Goal: Information Seeking & Learning: Find specific fact

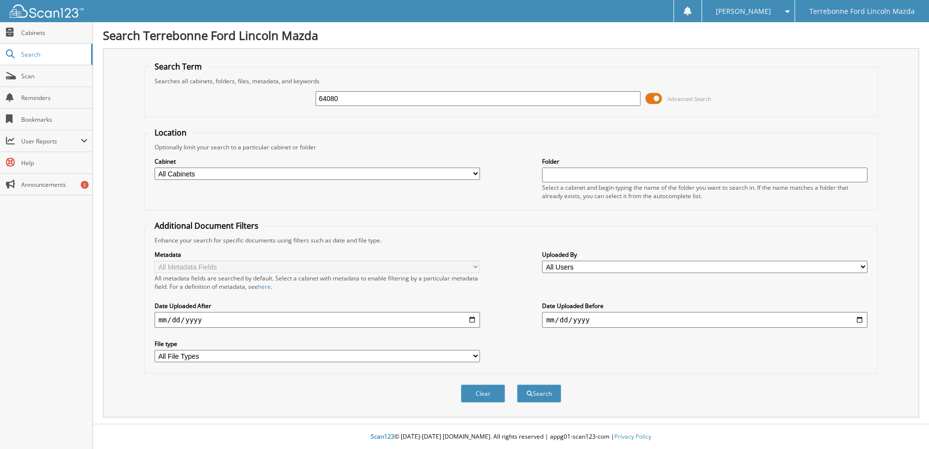
type input "64080"
click at [517, 384] on button "Search" at bounding box center [539, 393] width 44 height 18
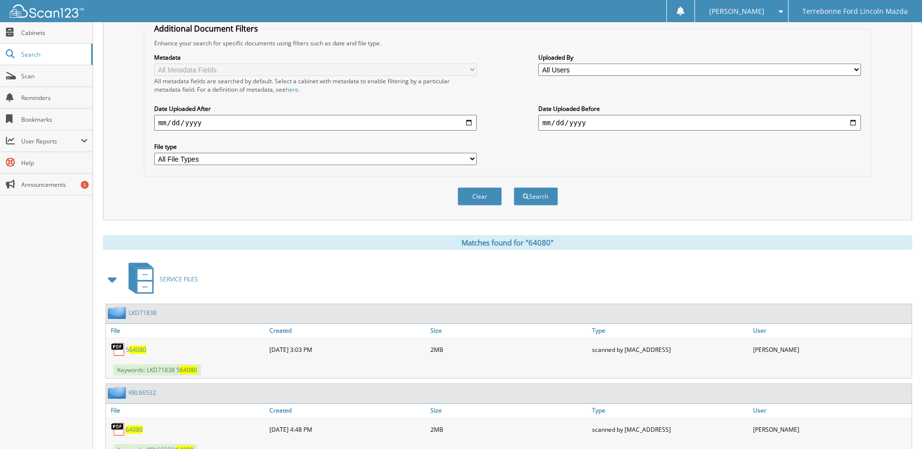
scroll to position [236, 0]
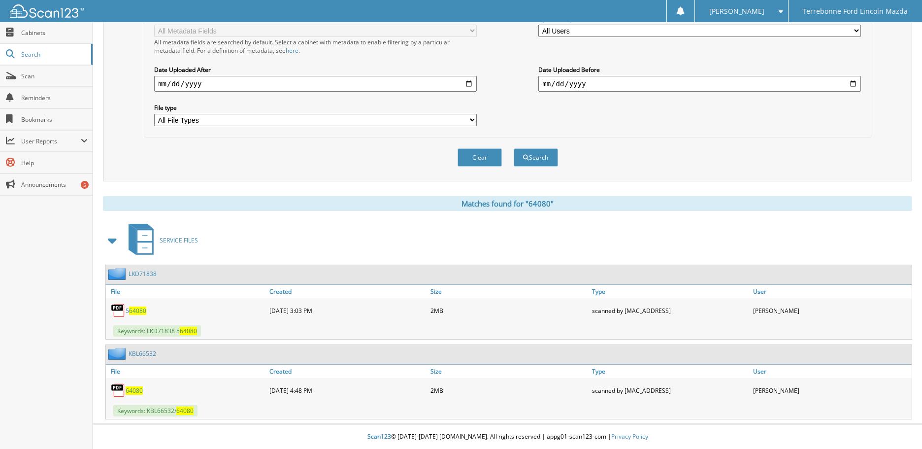
click at [138, 394] on span "64080" at bounding box center [134, 390] width 17 height 8
